Goal: Information Seeking & Learning: Learn about a topic

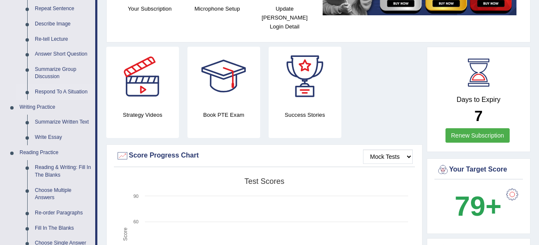
scroll to position [102, 0]
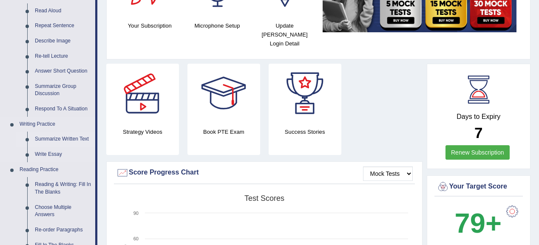
click at [67, 139] on link "Summarize Written Text" at bounding box center [63, 139] width 64 height 15
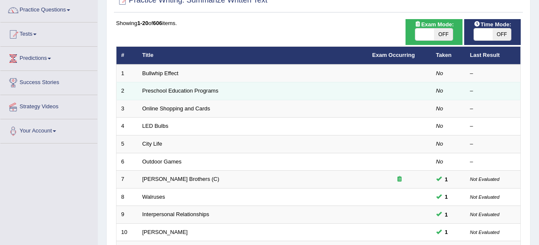
scroll to position [34, 0]
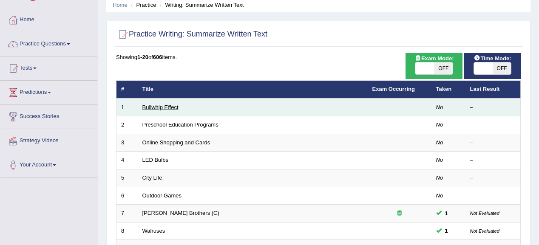
click at [160, 107] on link "Bullwhip Effect" at bounding box center [160, 107] width 36 height 6
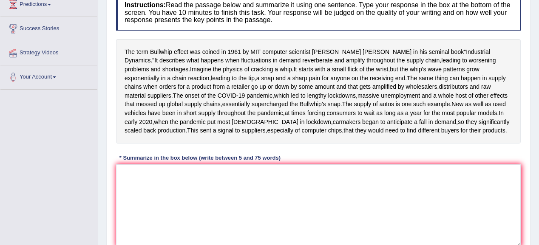
scroll to position [126, 0]
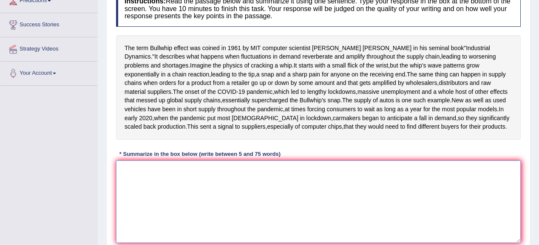
click at [134, 214] on textarea at bounding box center [318, 202] width 404 height 82
click at [130, 140] on div "The term Bullwhip effect was coined in 1961 by MIT computer scientist Jay Forre…" at bounding box center [318, 87] width 404 height 105
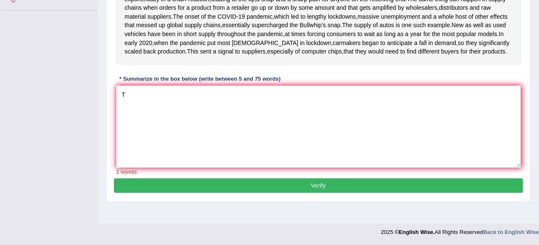
scroll to position [228, 0]
click at [127, 107] on textarea "T" at bounding box center [318, 126] width 404 height 82
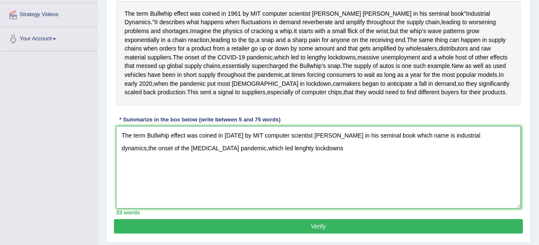
scroll to position [160, 0]
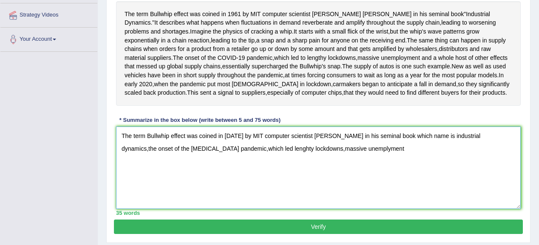
click at [305, 191] on textarea "The term Bullwhip effect was coined in 1961 by MIT computer scientist Jay Forre…" at bounding box center [318, 168] width 404 height 82
click at [347, 201] on textarea "The term Bullwhip effect was coined in 1961 by MIT computer scientist Jay Forre…" at bounding box center [318, 168] width 404 height 82
click at [467, 196] on textarea "The term Bullwhip effect was coined in 1961 by MIT computer scientist Jay Forre…" at bounding box center [318, 168] width 404 height 82
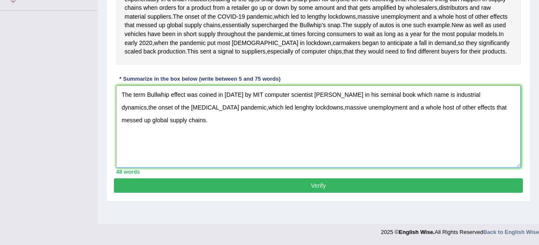
scroll to position [228, 0]
type textarea "The term Bullwhip effect was coined in 1961 by MIT computer scientist Jay Forre…"
click at [304, 193] on button "Verify" at bounding box center [318, 185] width 409 height 14
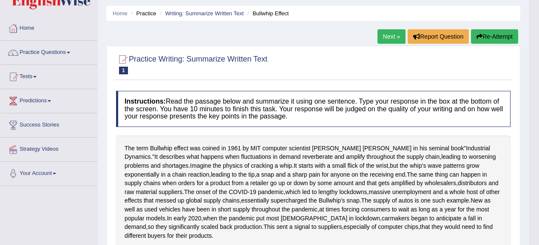
scroll to position [17, 0]
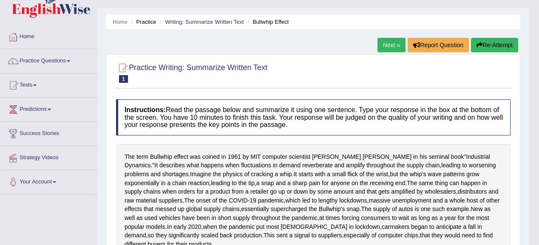
click at [389, 47] on link "Next »" at bounding box center [391, 45] width 28 height 14
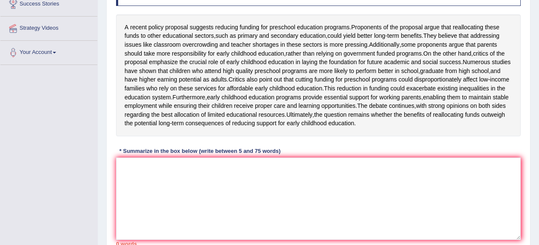
scroll to position [136, 0]
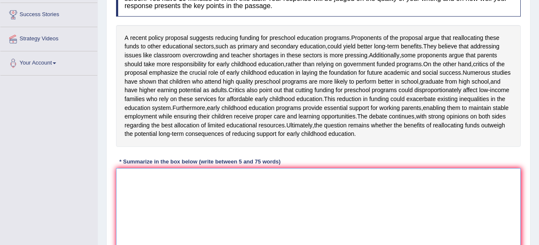
click at [144, 202] on textarea at bounding box center [318, 209] width 404 height 82
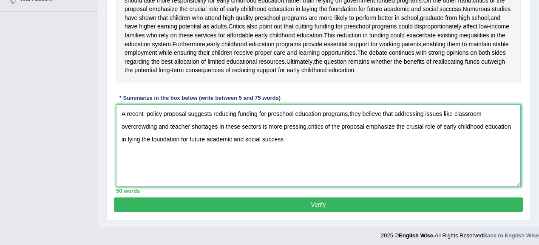
scroll to position [204, 0]
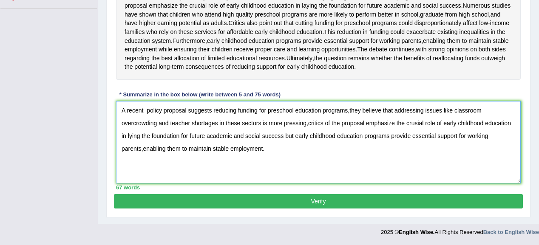
type textarea "A recent policy proposal suggests reducing funding for preschool education prog…"
click at [314, 209] on button "Verify" at bounding box center [318, 201] width 409 height 14
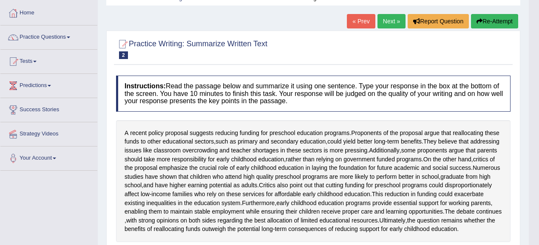
scroll to position [10, 0]
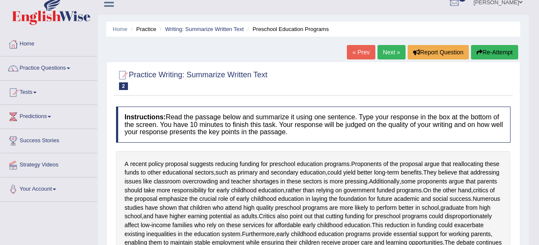
click at [384, 49] on link "Next »" at bounding box center [391, 52] width 28 height 14
